Goal: Book appointment/travel/reservation

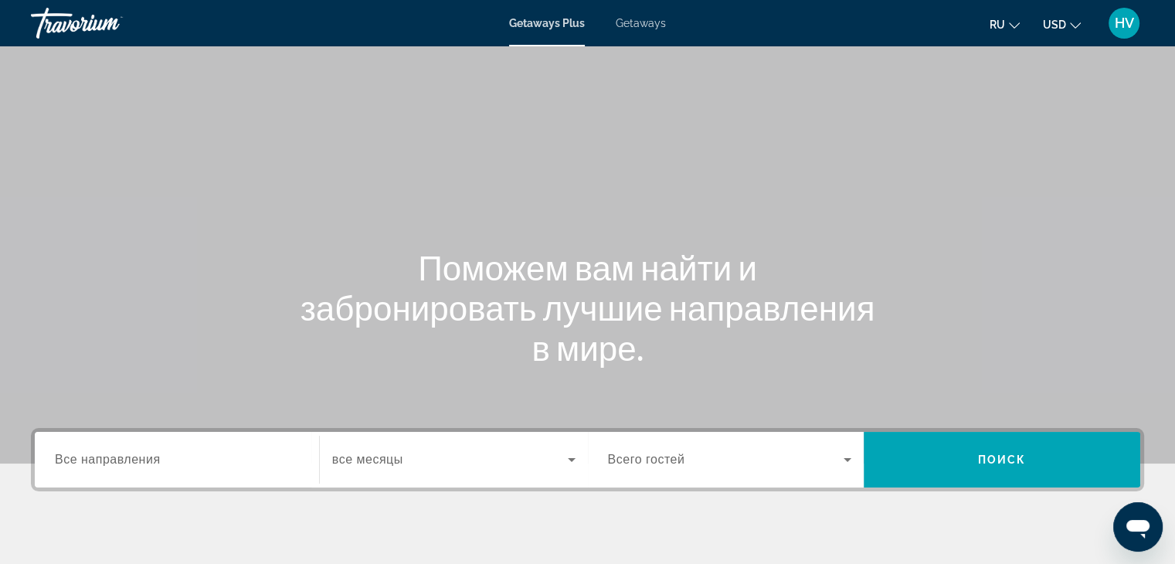
click at [642, 24] on span "Getaways" at bounding box center [641, 23] width 50 height 12
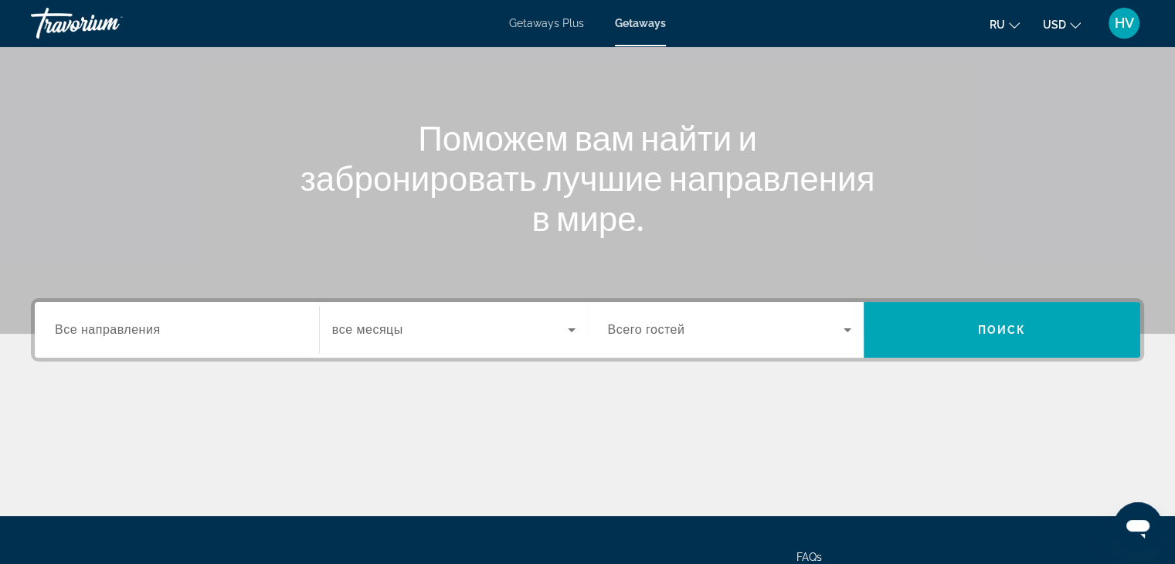
scroll to position [131, 0]
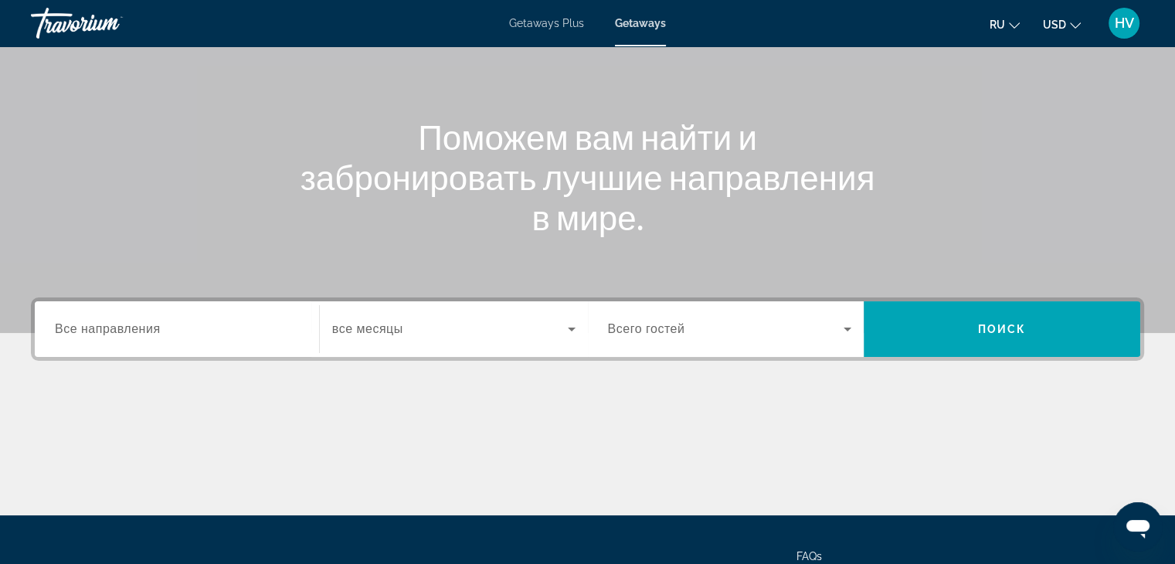
click at [133, 311] on div "Search widget" at bounding box center [177, 329] width 244 height 44
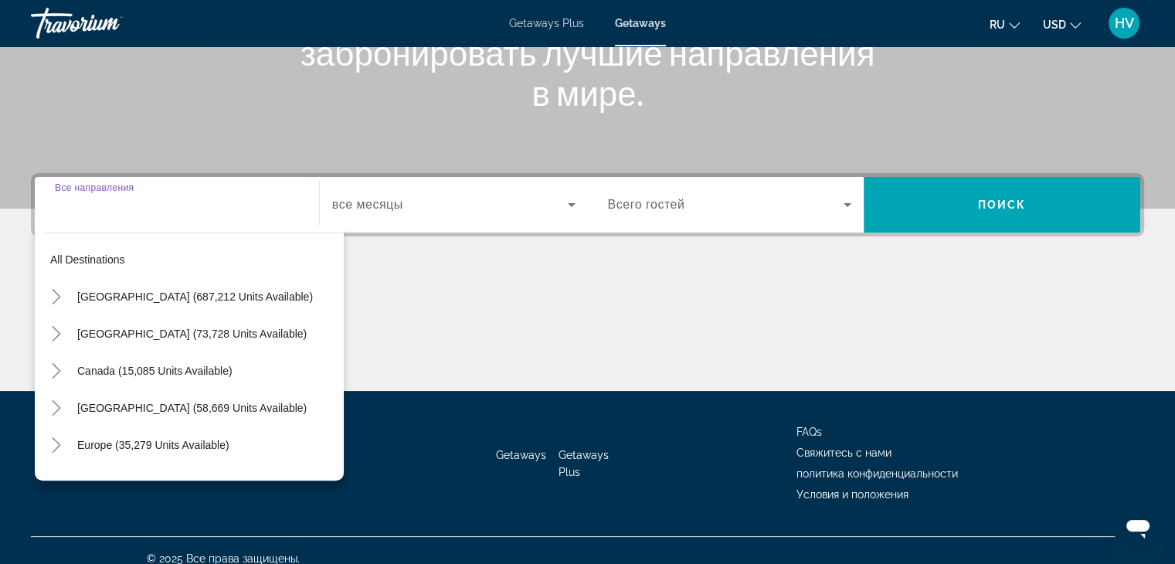
scroll to position [271, 0]
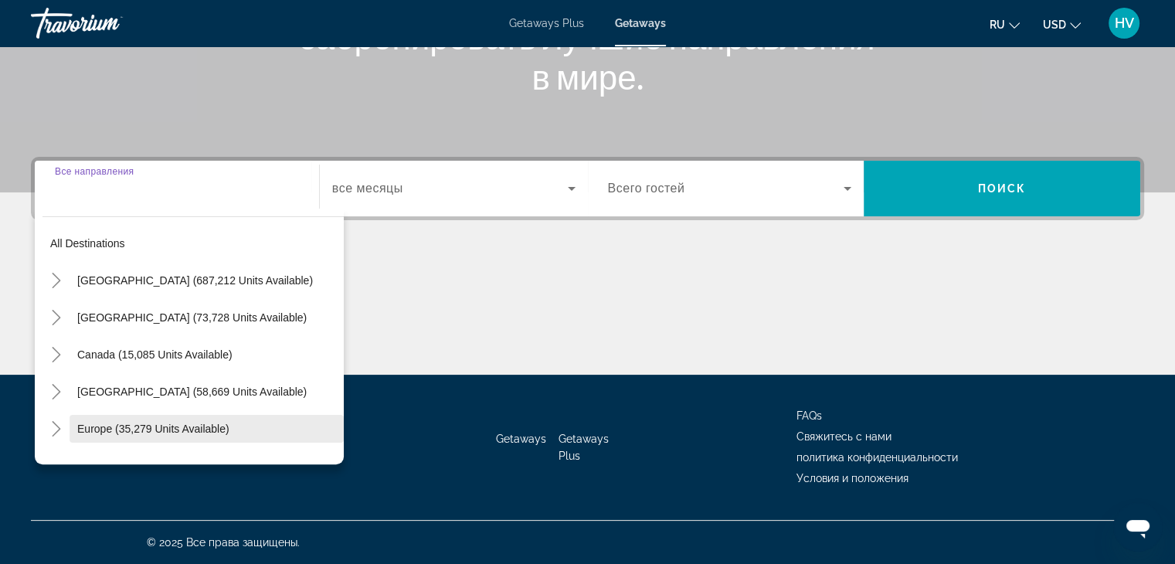
click at [127, 416] on span "Search widget" at bounding box center [207, 428] width 274 height 37
type input "**********"
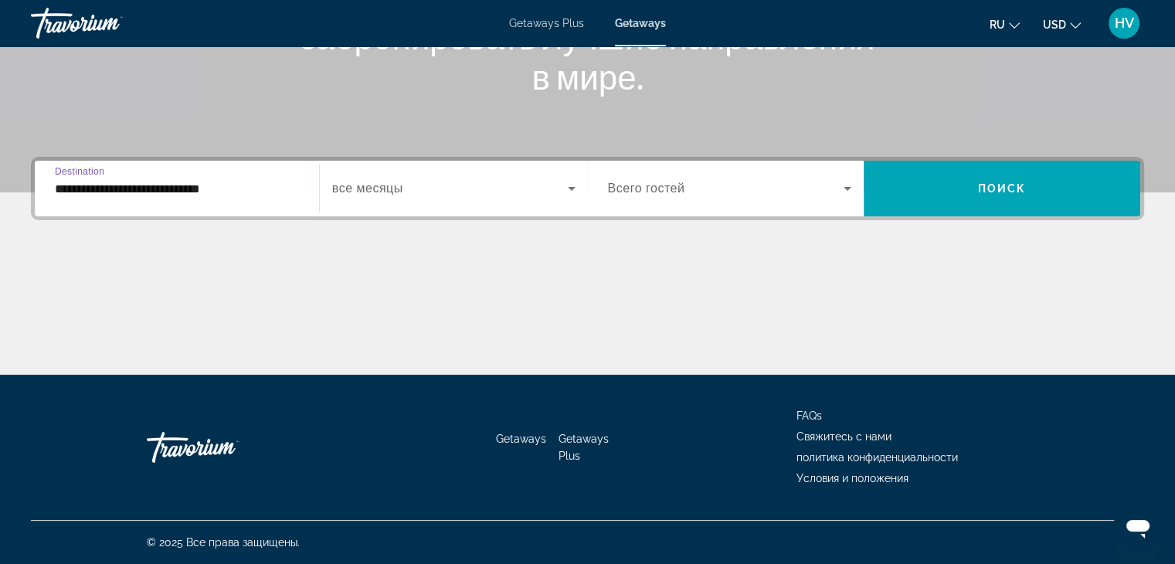
click at [409, 189] on span "Search widget" at bounding box center [450, 188] width 236 height 19
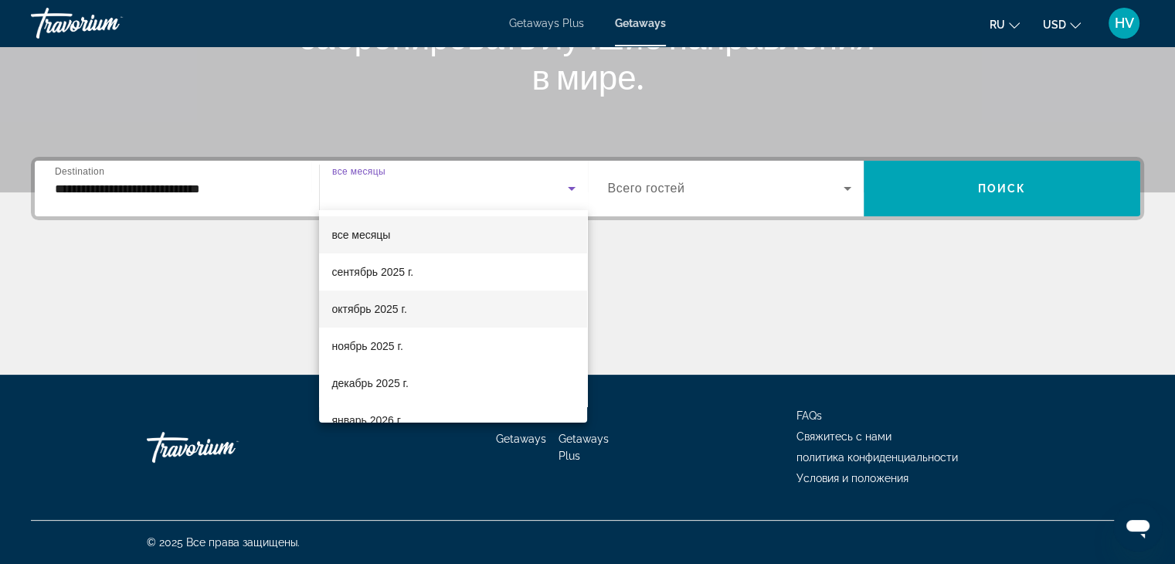
click at [383, 300] on span "октябрь 2025 г." at bounding box center [368, 309] width 75 height 19
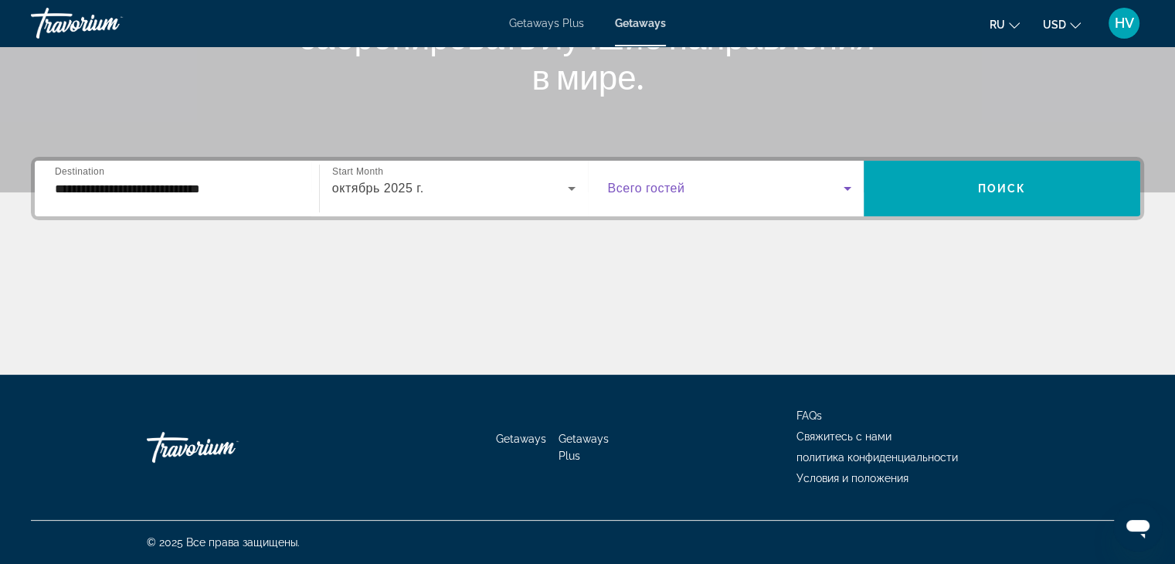
click at [644, 196] on span "Search widget" at bounding box center [726, 188] width 236 height 19
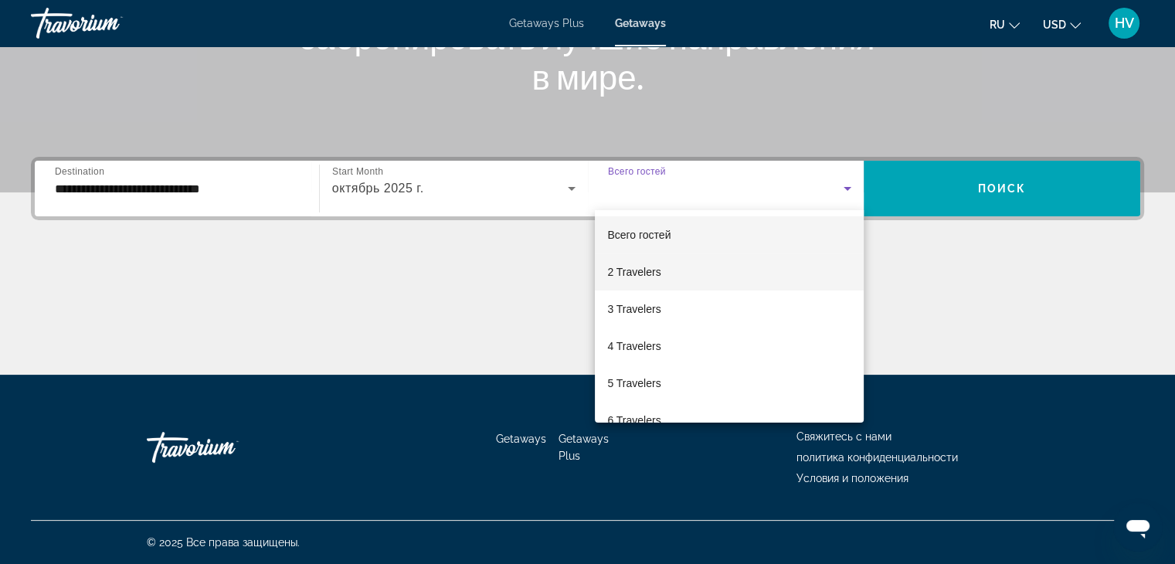
click at [649, 266] on span "2 Travelers" at bounding box center [633, 272] width 53 height 19
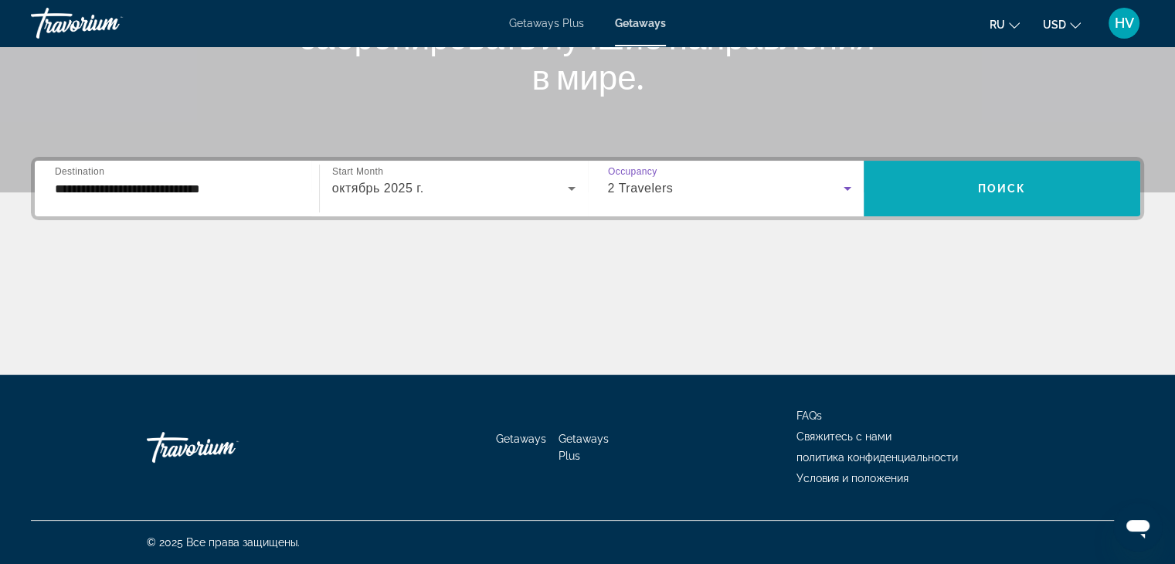
click at [909, 180] on span "Search widget" at bounding box center [1002, 188] width 277 height 37
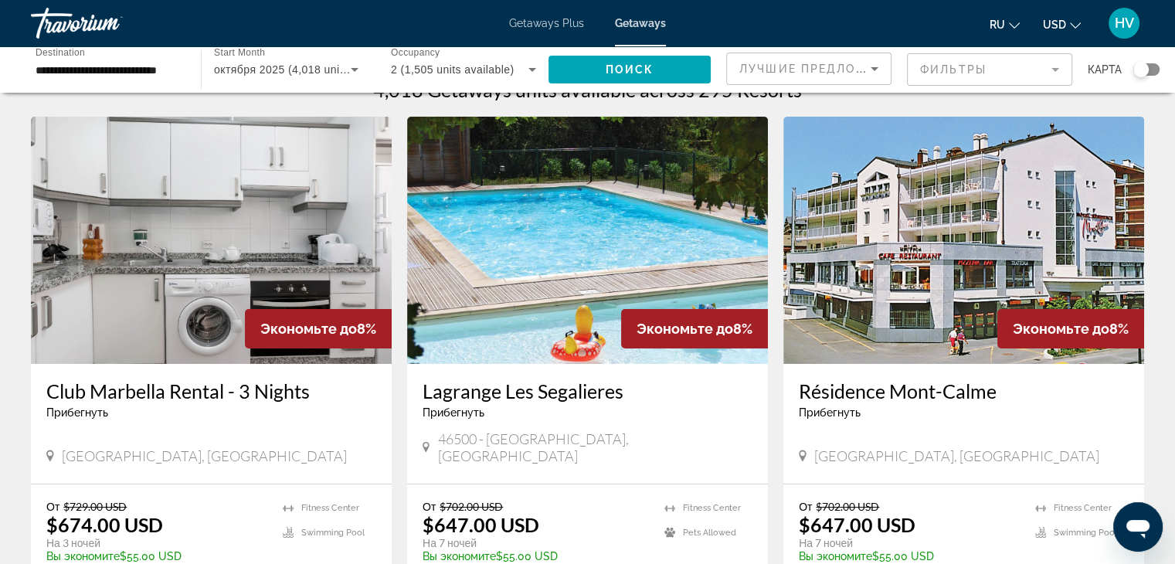
scroll to position [22, 0]
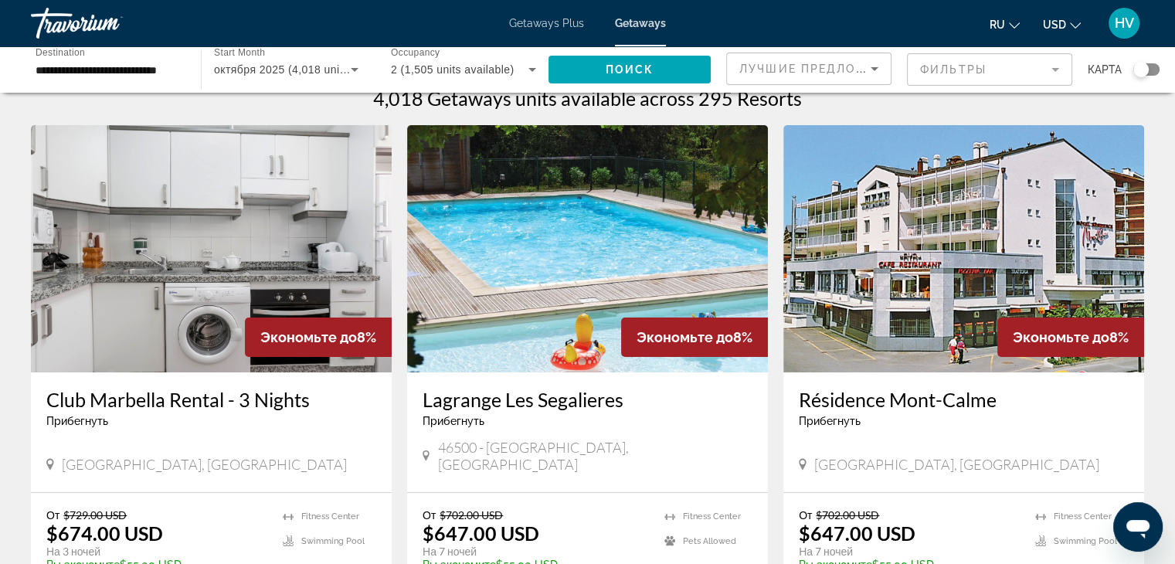
click at [930, 63] on mat-form-field "Фильтры" at bounding box center [989, 69] width 165 height 32
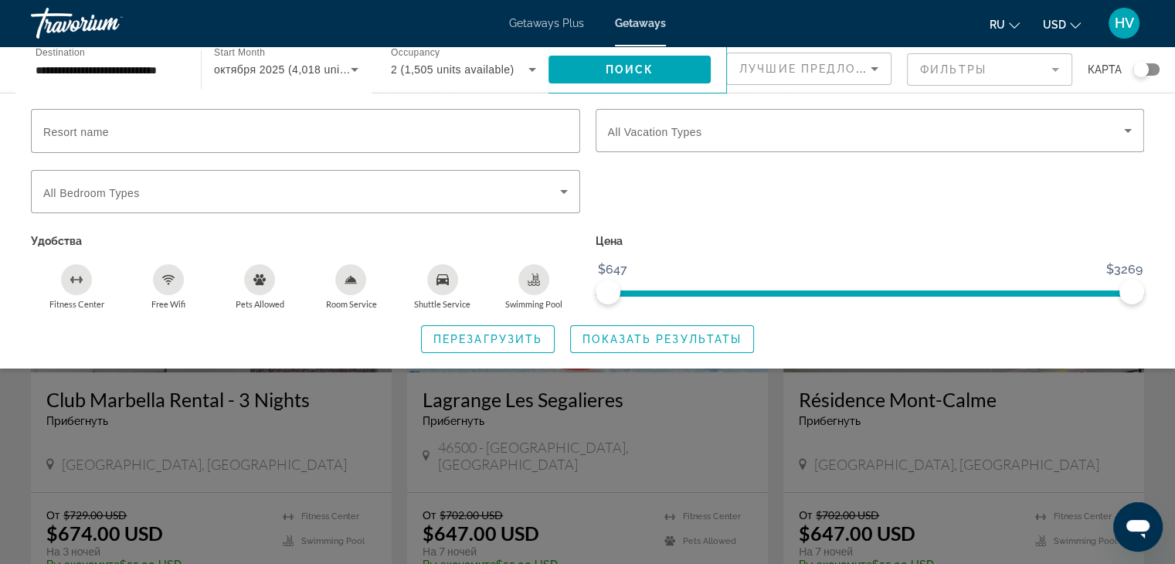
click at [1164, 392] on div "Search widget" at bounding box center [587, 398] width 1175 height 332
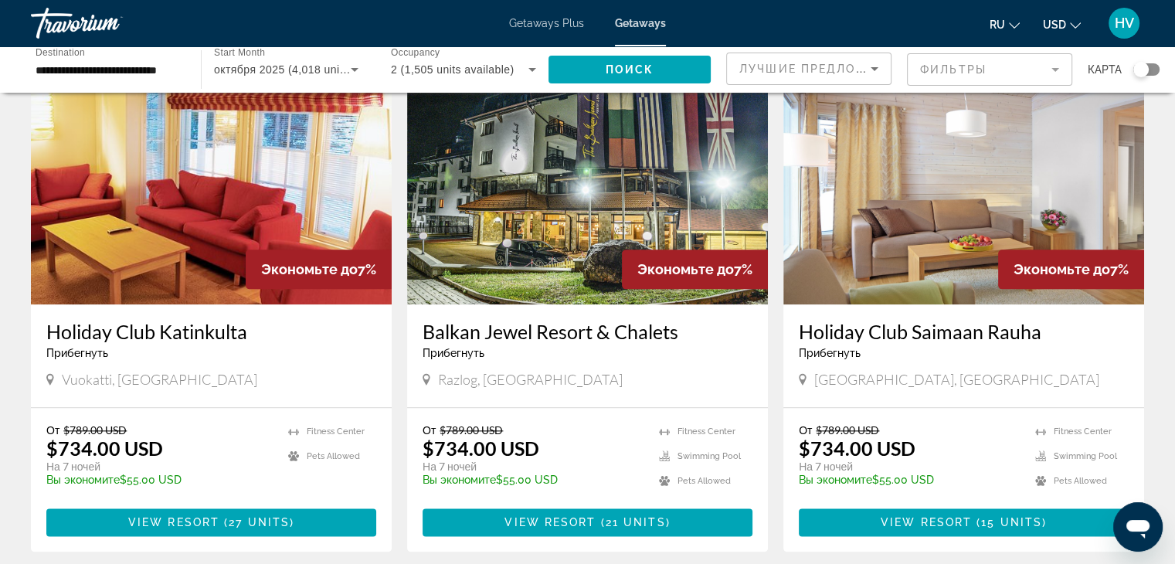
scroll to position [1957, 0]
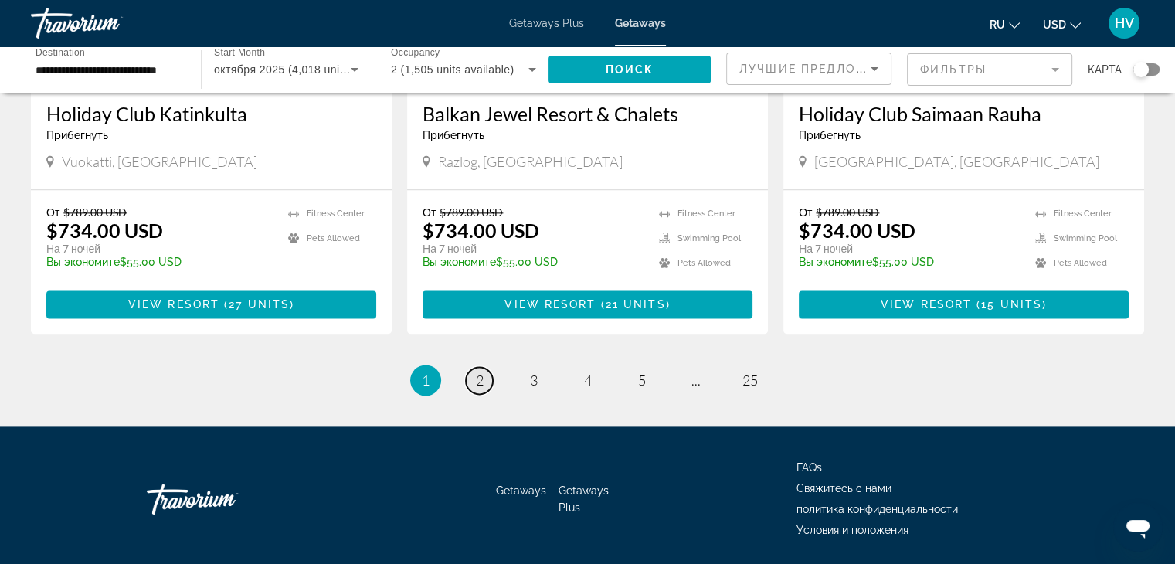
click at [480, 372] on span "2" at bounding box center [480, 380] width 8 height 17
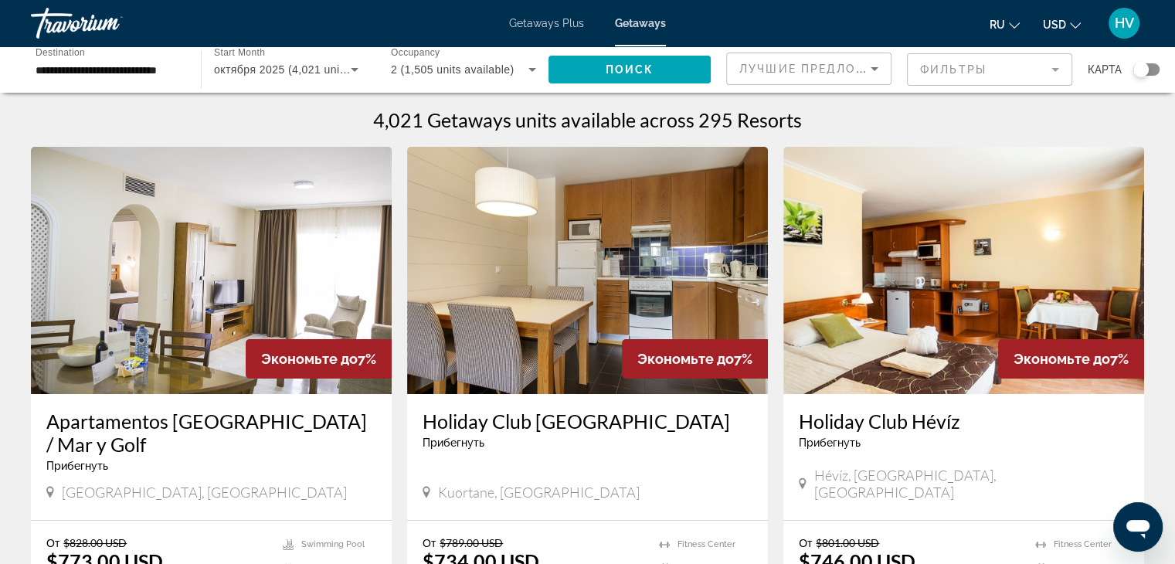
click at [94, 19] on div "Travorium" at bounding box center [108, 23] width 154 height 40
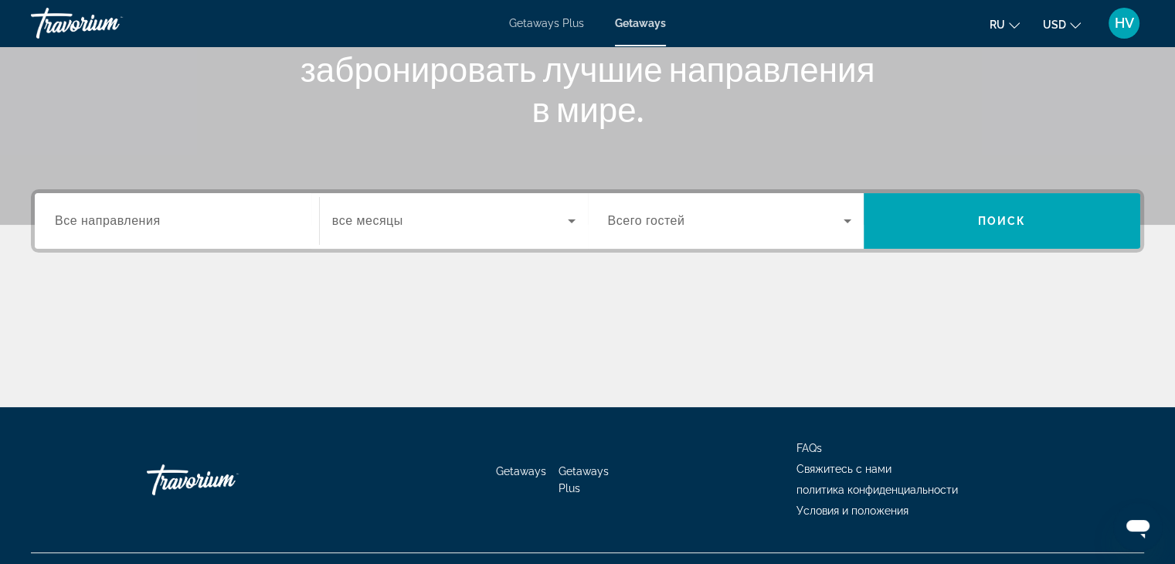
scroll to position [241, 0]
